Goal: Transaction & Acquisition: Purchase product/service

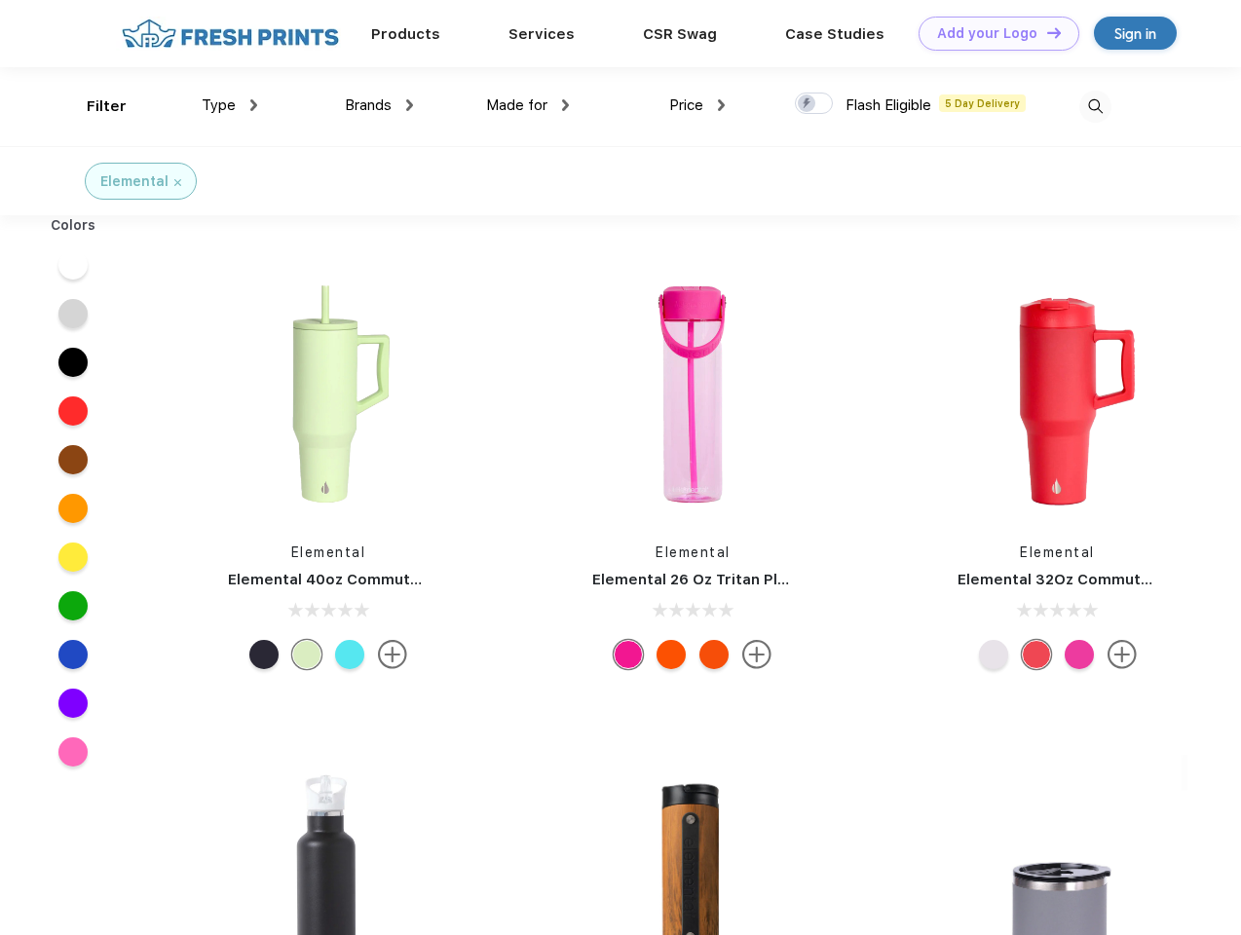
click at [991, 33] on link "Add your Logo Design Tool" at bounding box center [998, 34] width 161 height 34
click at [0, 0] on div "Design Tool" at bounding box center [0, 0] width 0 height 0
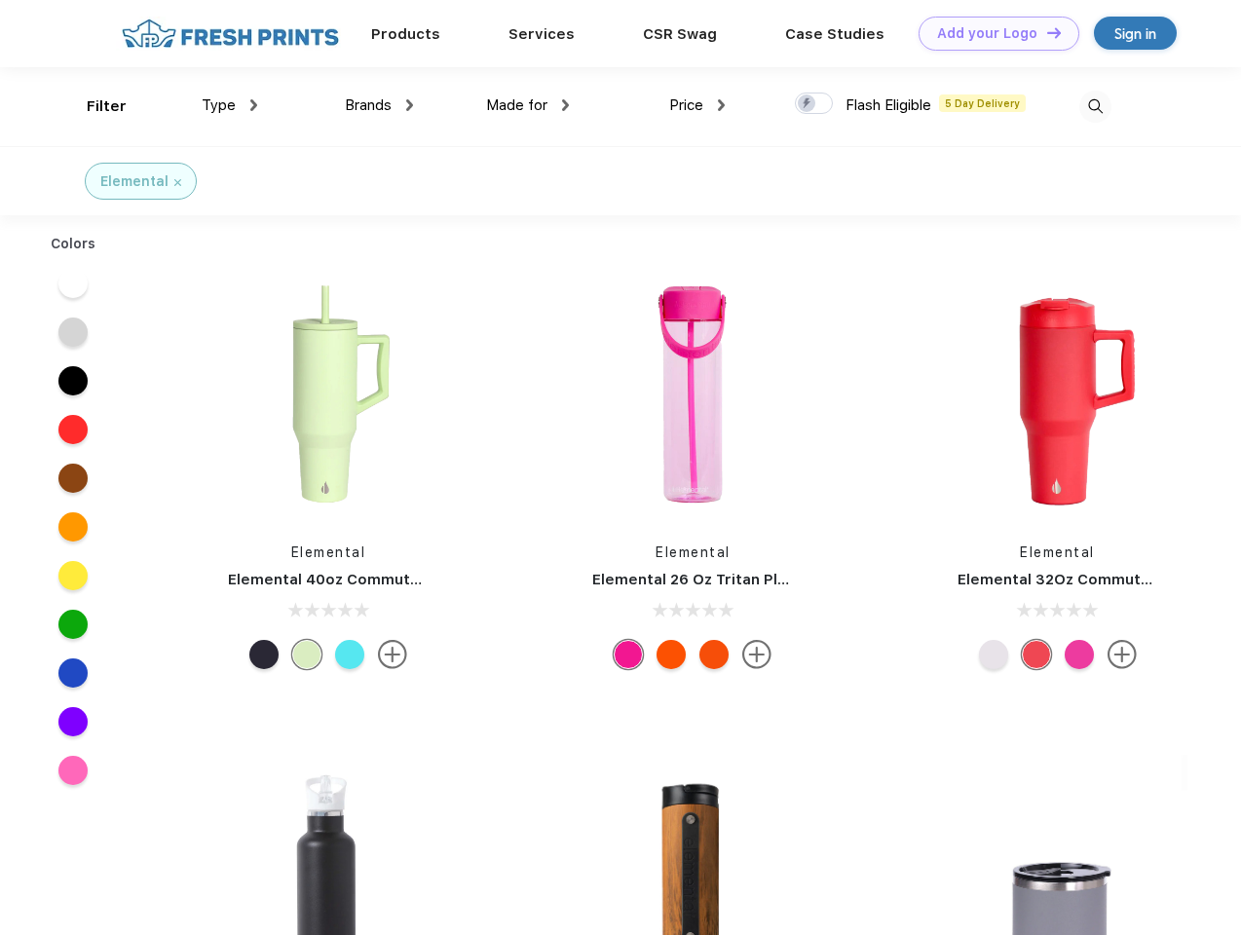
click at [1045, 32] on link "Add your Logo Design Tool" at bounding box center [998, 34] width 161 height 34
click at [93, 106] on div "Filter" at bounding box center [107, 106] width 40 height 22
click at [230, 105] on span "Type" at bounding box center [219, 105] width 34 height 18
click at [379, 105] on span "Brands" at bounding box center [368, 105] width 47 height 18
click at [528, 105] on span "Made for" at bounding box center [516, 105] width 61 height 18
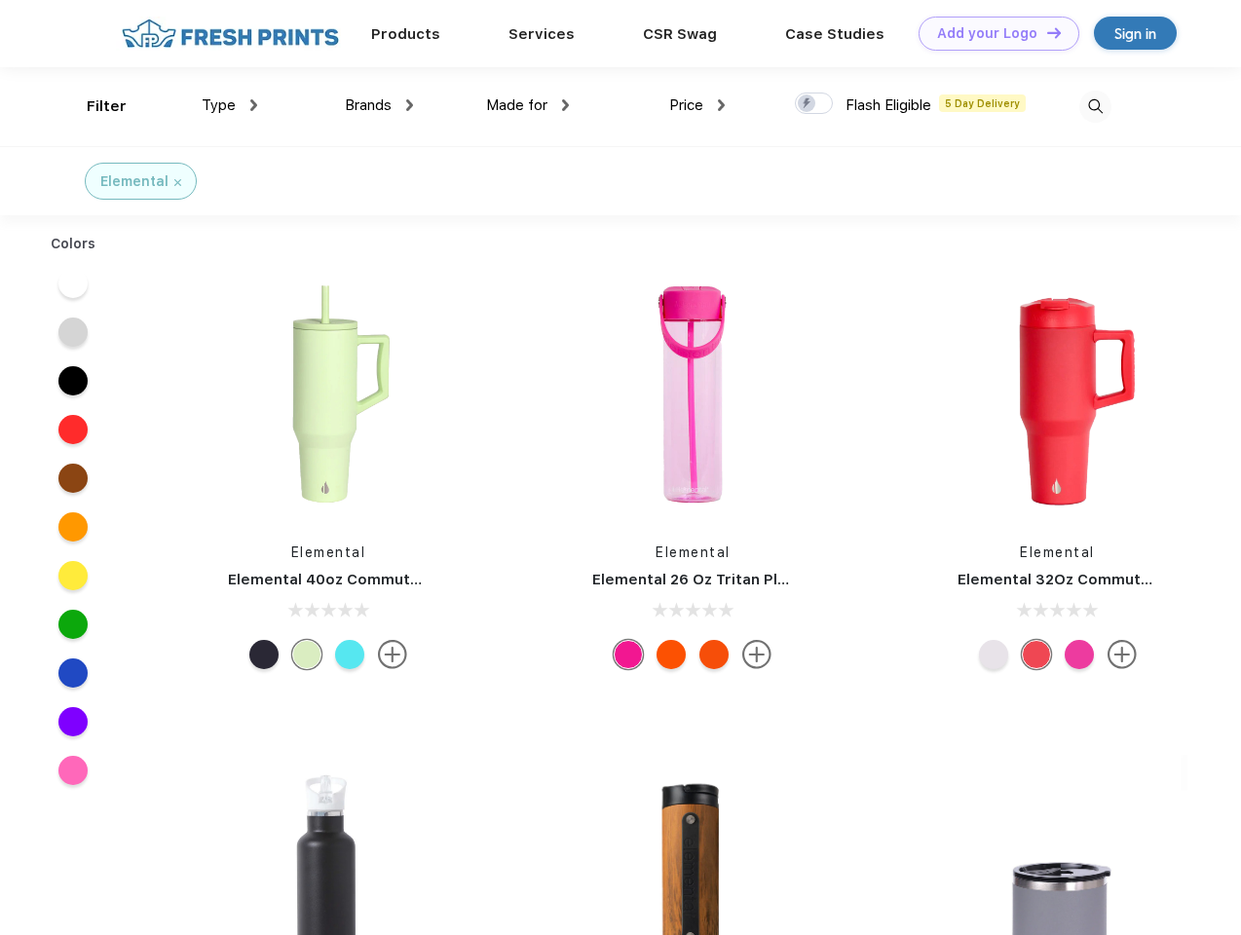
click at [697, 105] on span "Price" at bounding box center [686, 105] width 34 height 18
click at [814, 104] on div at bounding box center [814, 103] width 38 height 21
click at [807, 104] on input "checkbox" at bounding box center [801, 98] width 13 height 13
click at [1095, 106] on img at bounding box center [1095, 107] width 32 height 32
